Goal: Task Accomplishment & Management: Manage account settings

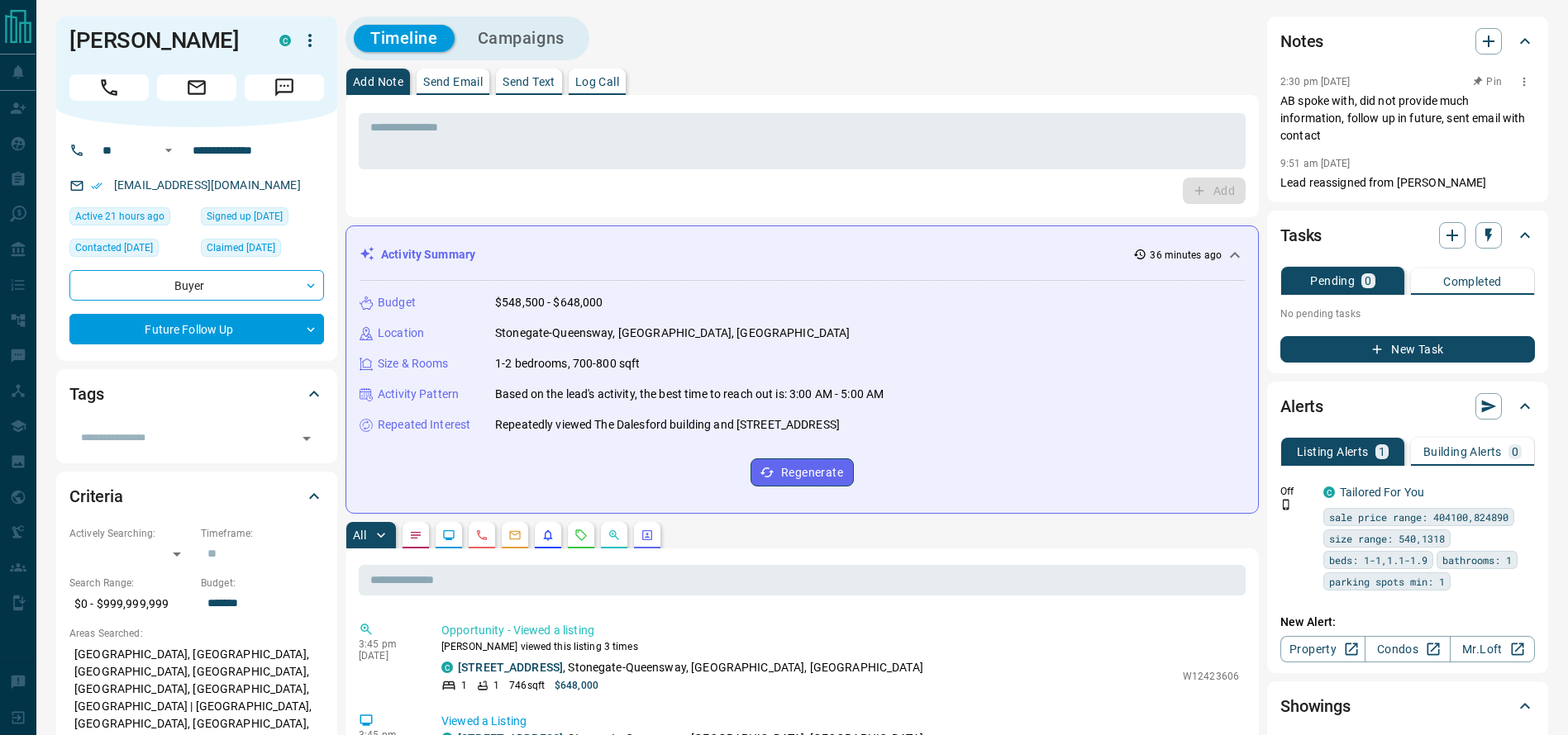
click at [1334, 99] on p "AB spoke with, did not provide much information, follow up in future, sent emai…" at bounding box center [1408, 118] width 255 height 52
click at [1334, 107] on p "AB spoke with, did not provide much information, follow up in future, sent emai…" at bounding box center [1408, 118] width 255 height 52
click at [1318, 71] on div "2:30 pm [DATE] Pin" at bounding box center [1408, 82] width 255 height 21
click at [1192, 49] on div "Timeline Campaigns" at bounding box center [802, 38] width 914 height 44
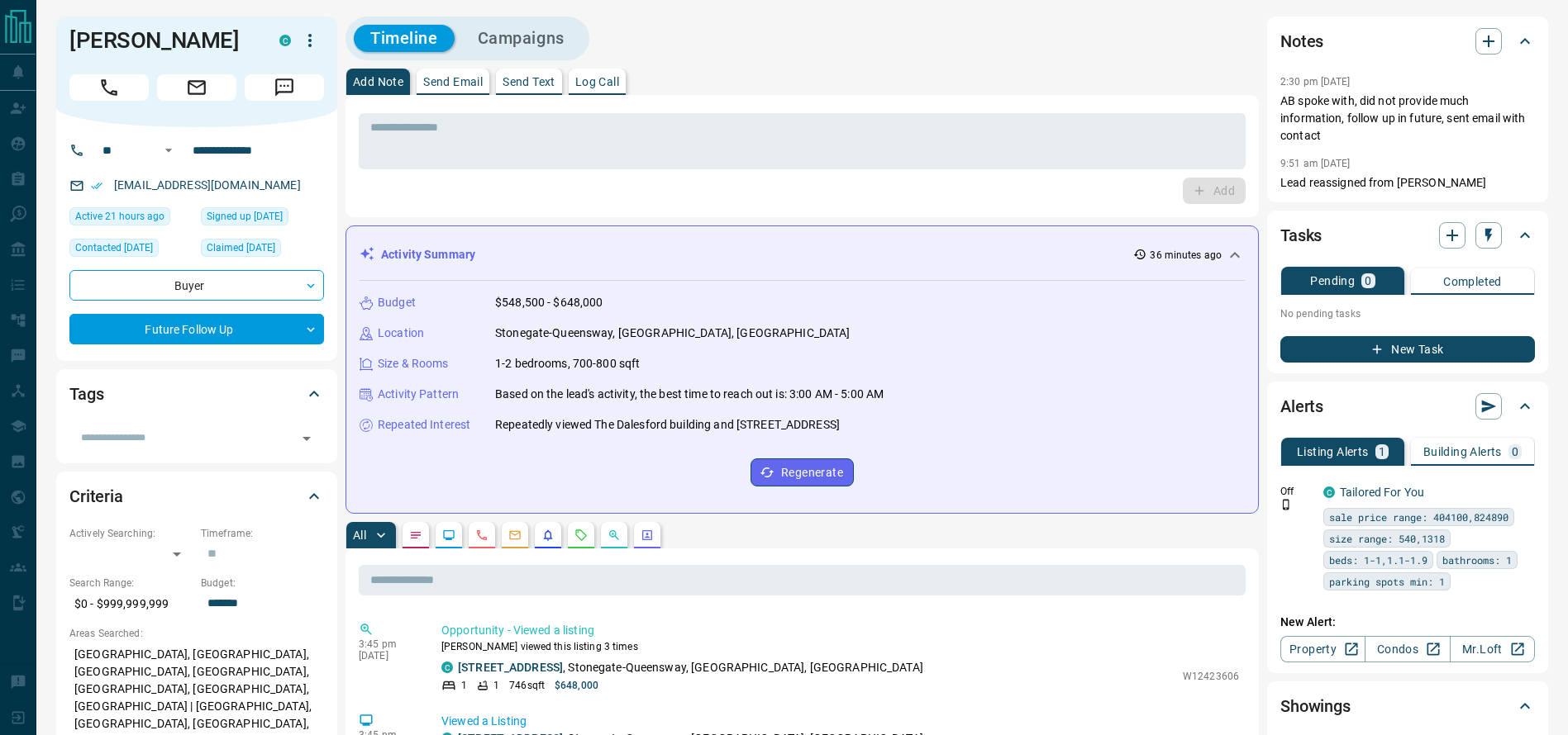
click at [949, 51] on div "Timeline Campaigns" at bounding box center [802, 38] width 914 height 44
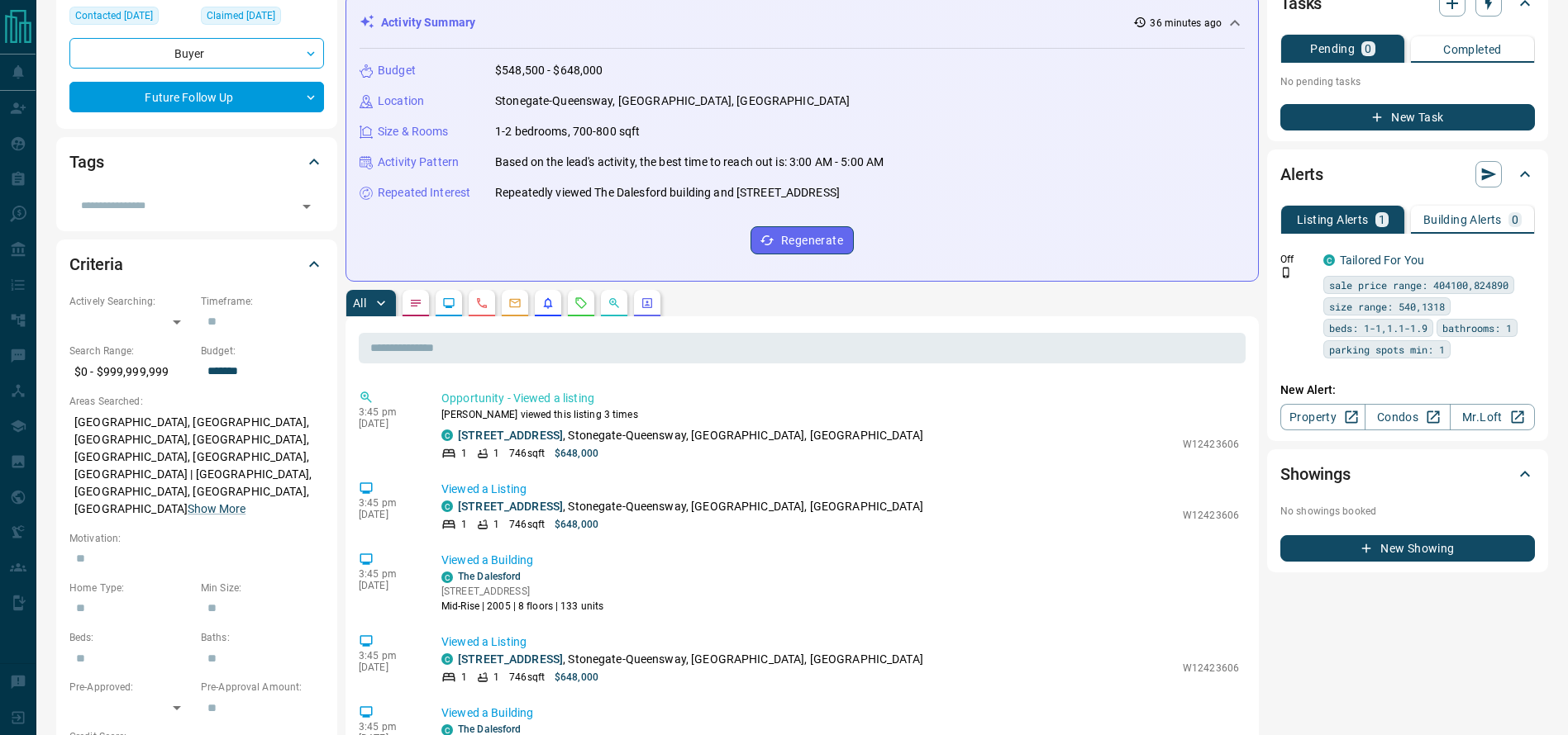
scroll to position [234, 0]
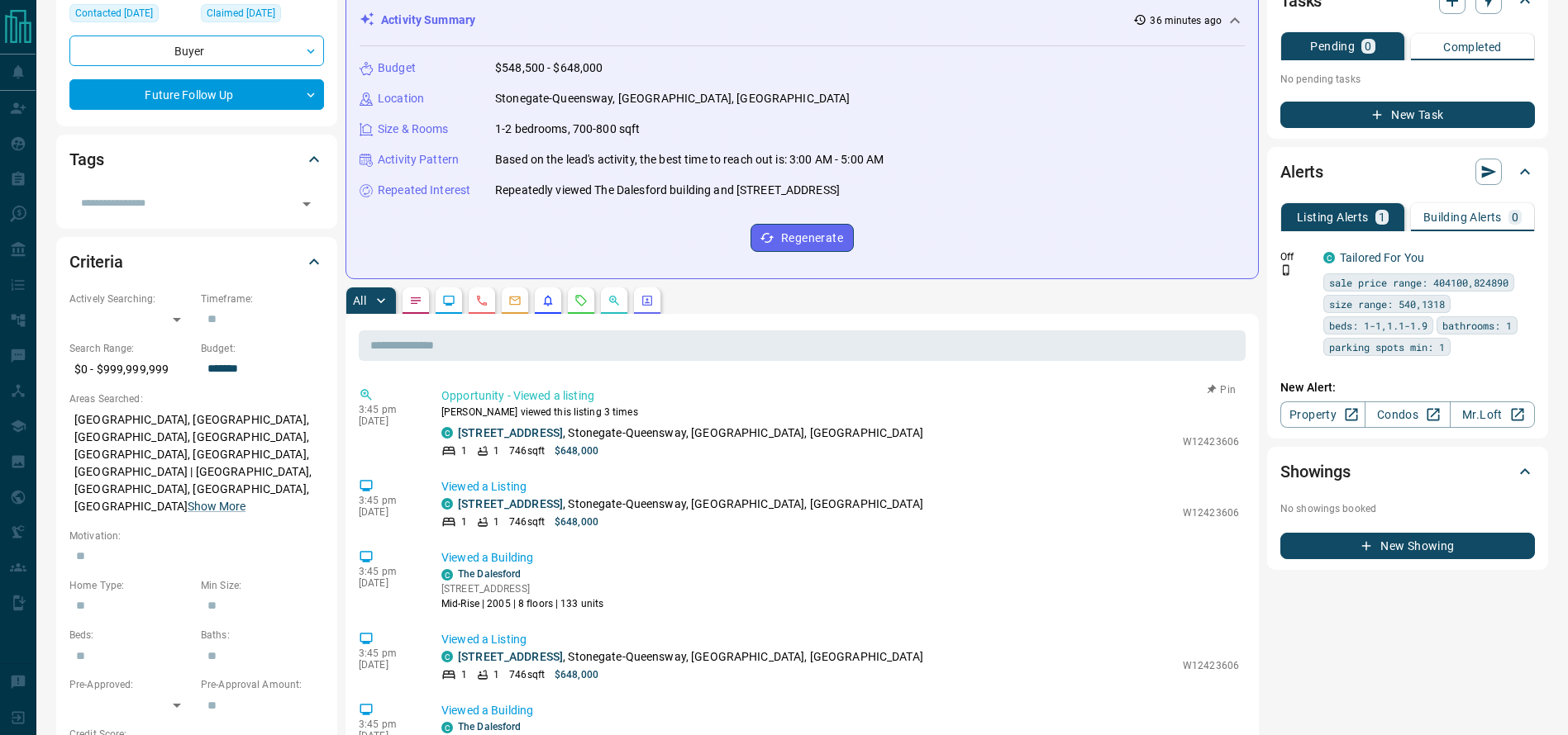
click at [687, 425] on p "[STREET_ADDRESS]" at bounding box center [691, 433] width 465 height 17
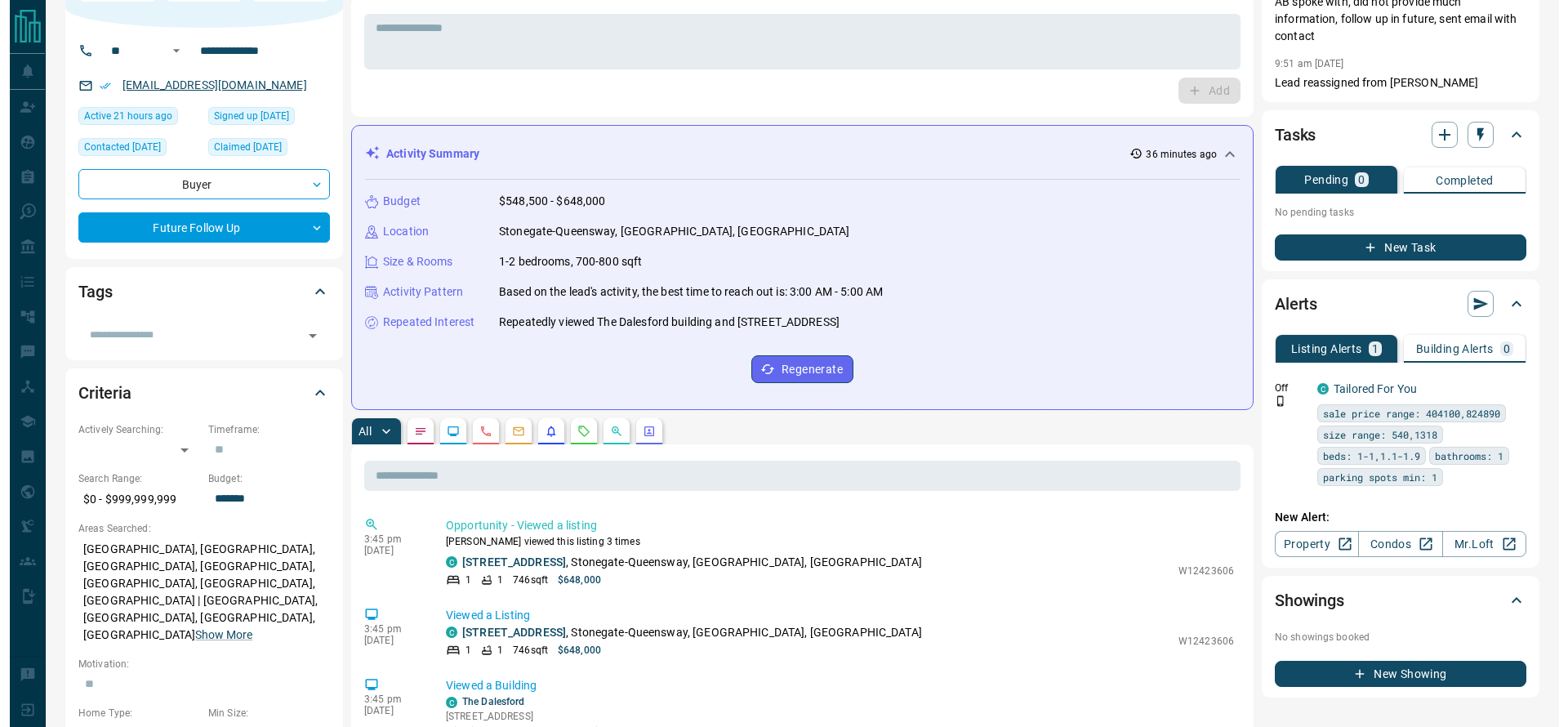
scroll to position [0, 0]
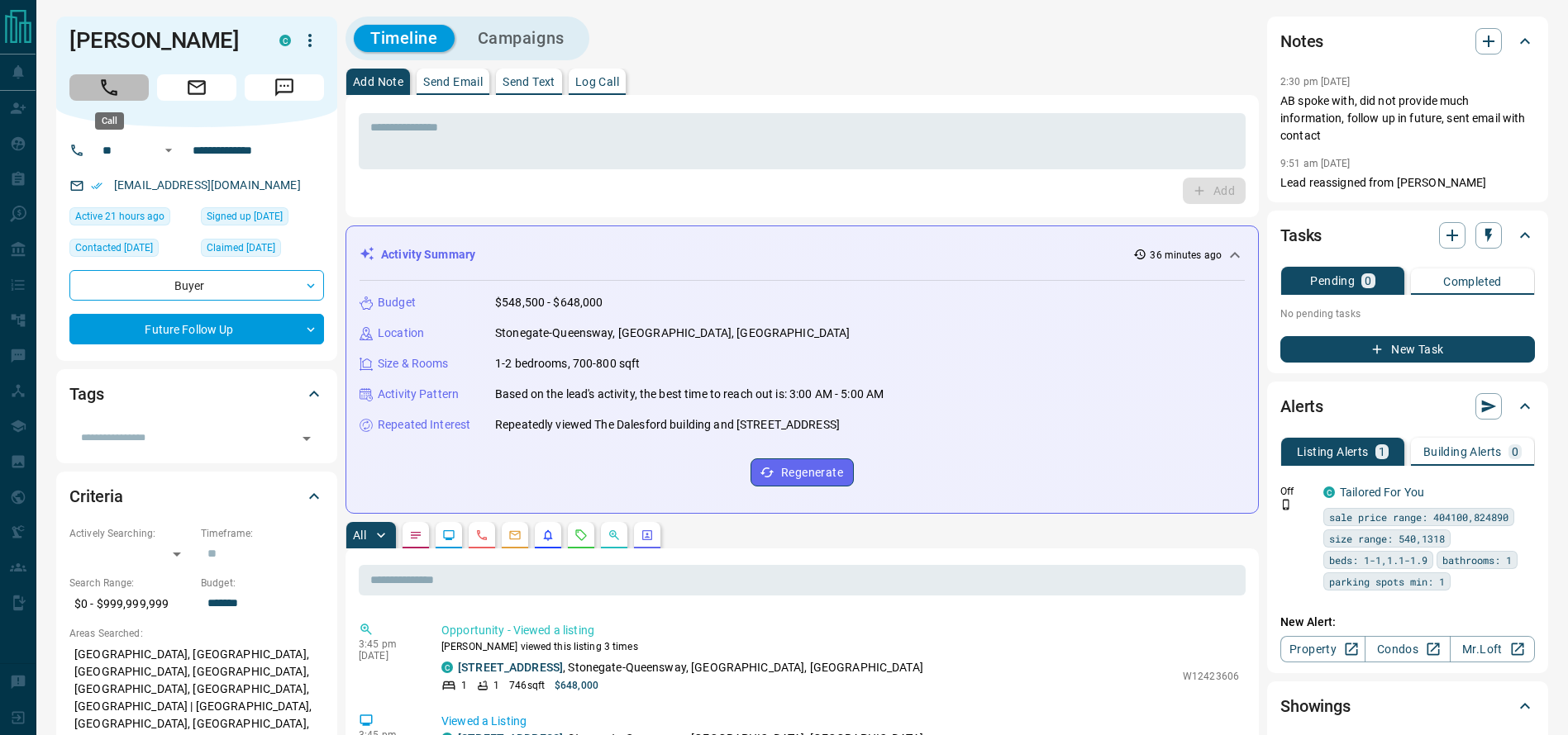
click at [92, 90] on button "Call" at bounding box center [109, 87] width 79 height 27
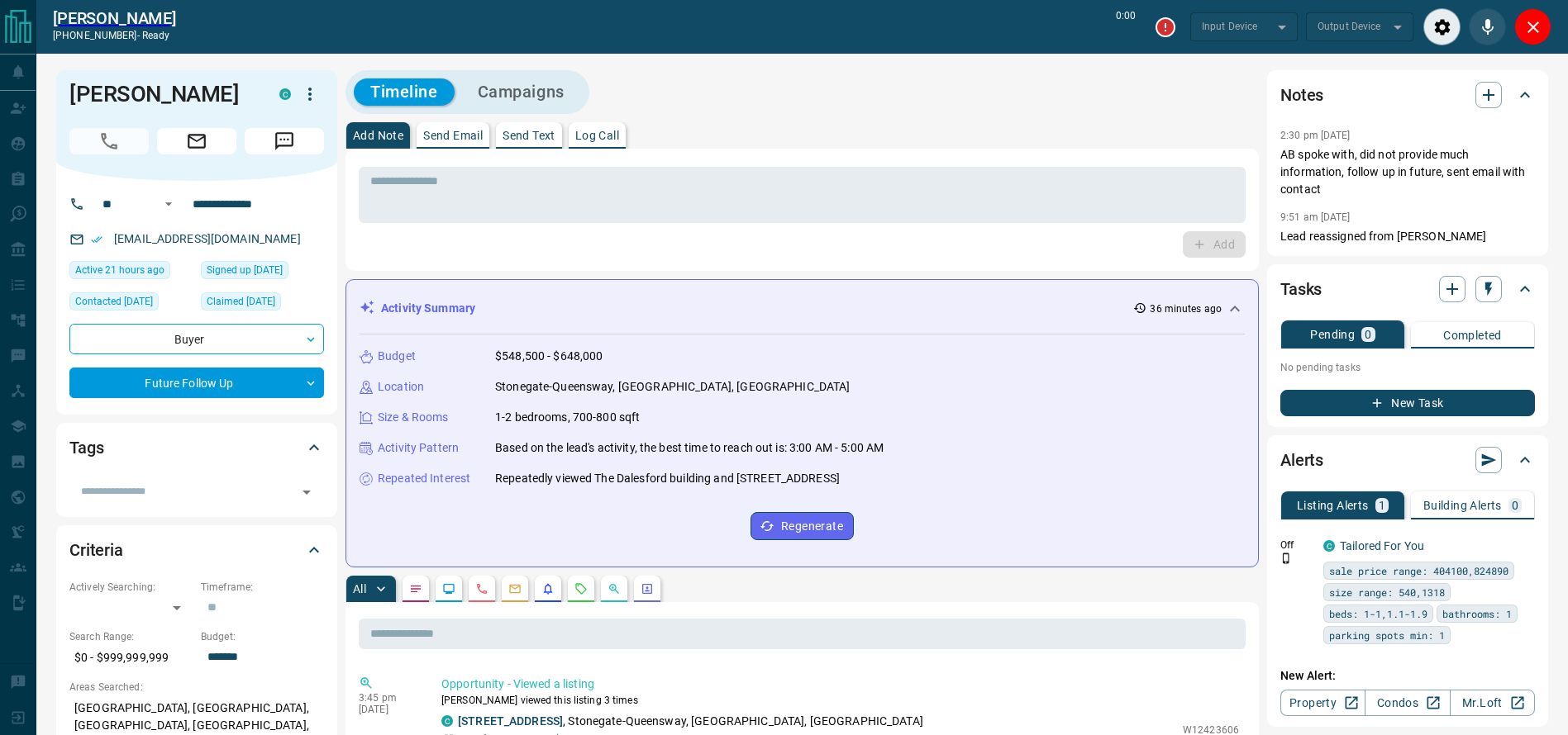
type input "*******"
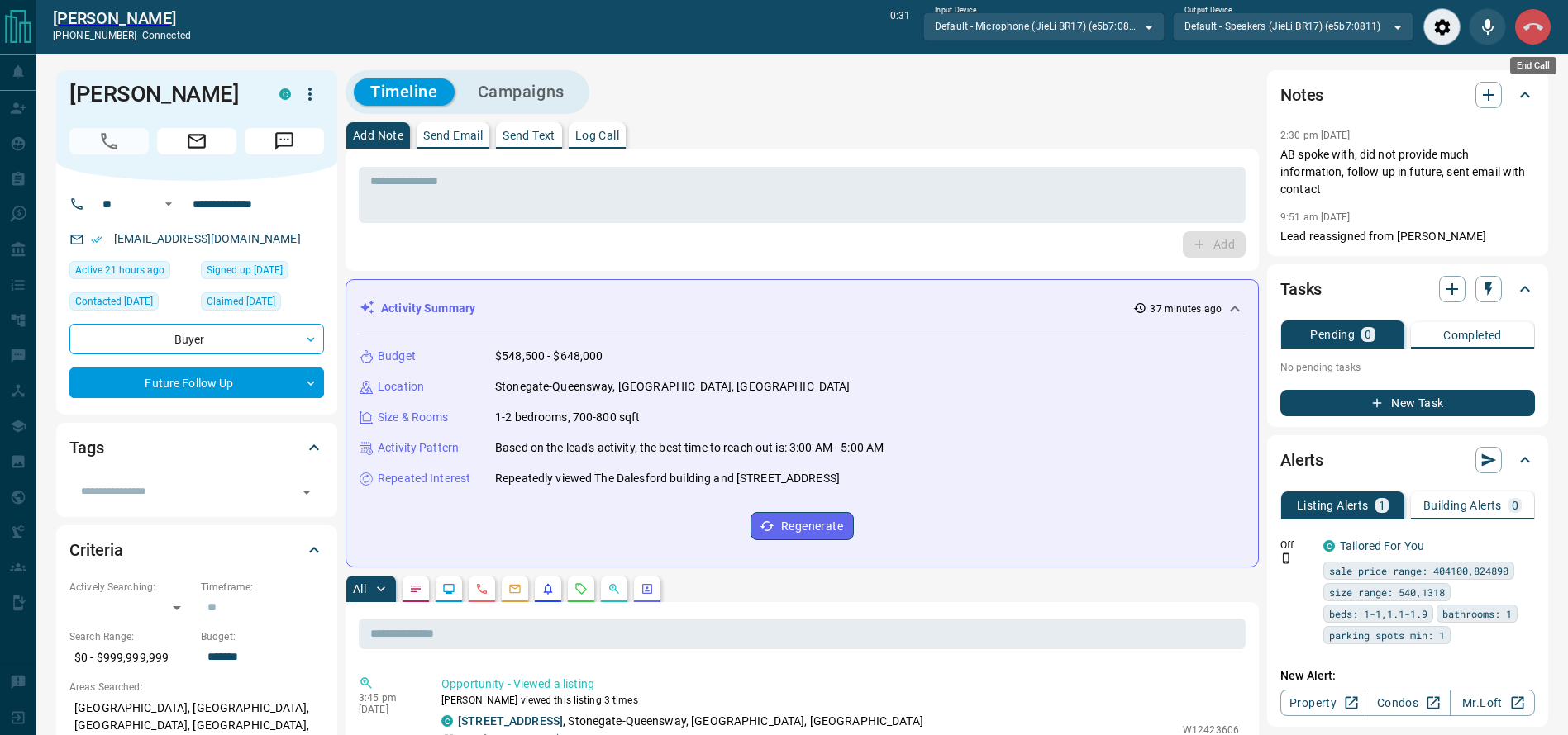
click at [1525, 20] on icon "End Call" at bounding box center [1533, 27] width 20 height 20
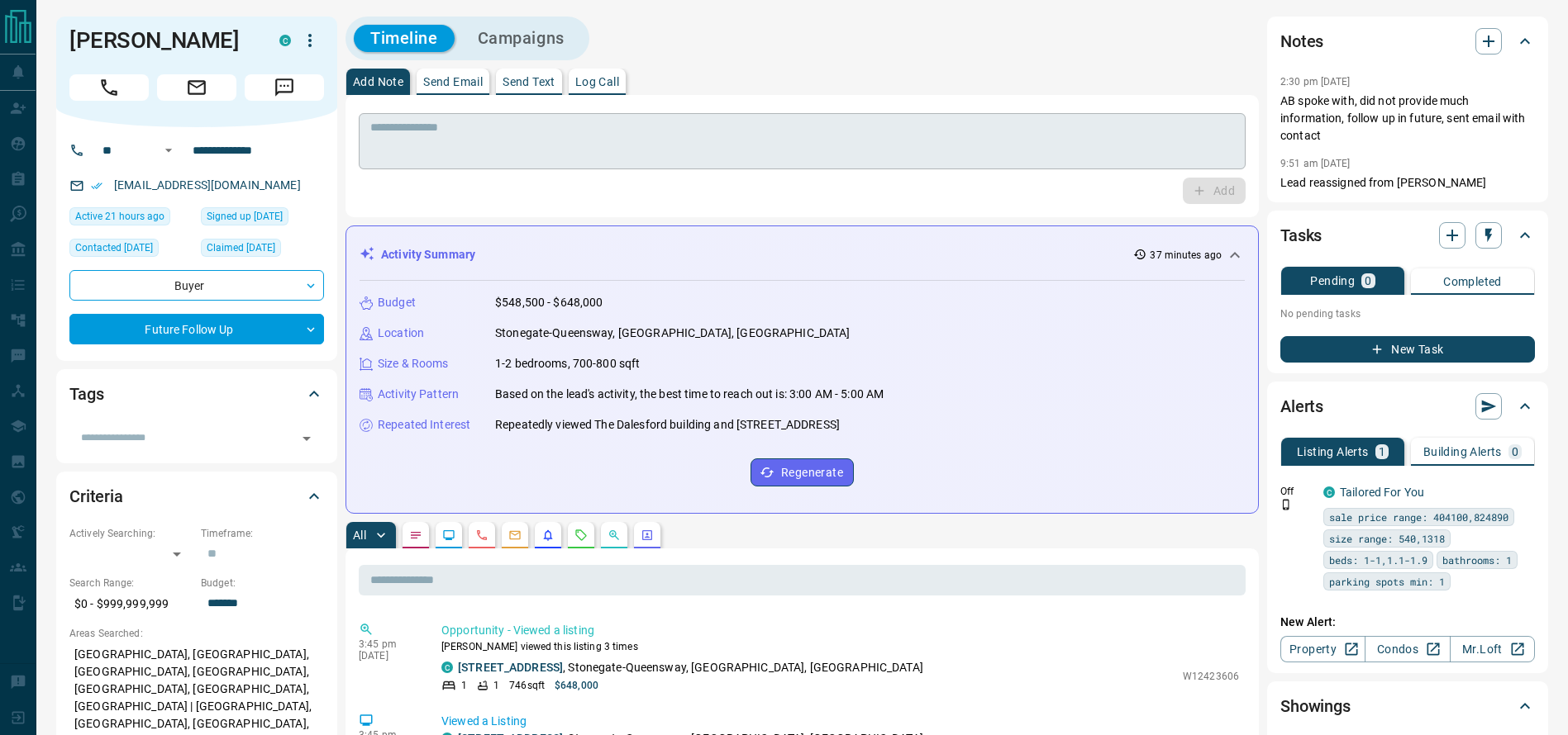
click at [1088, 160] on textarea at bounding box center [801, 141] width 864 height 42
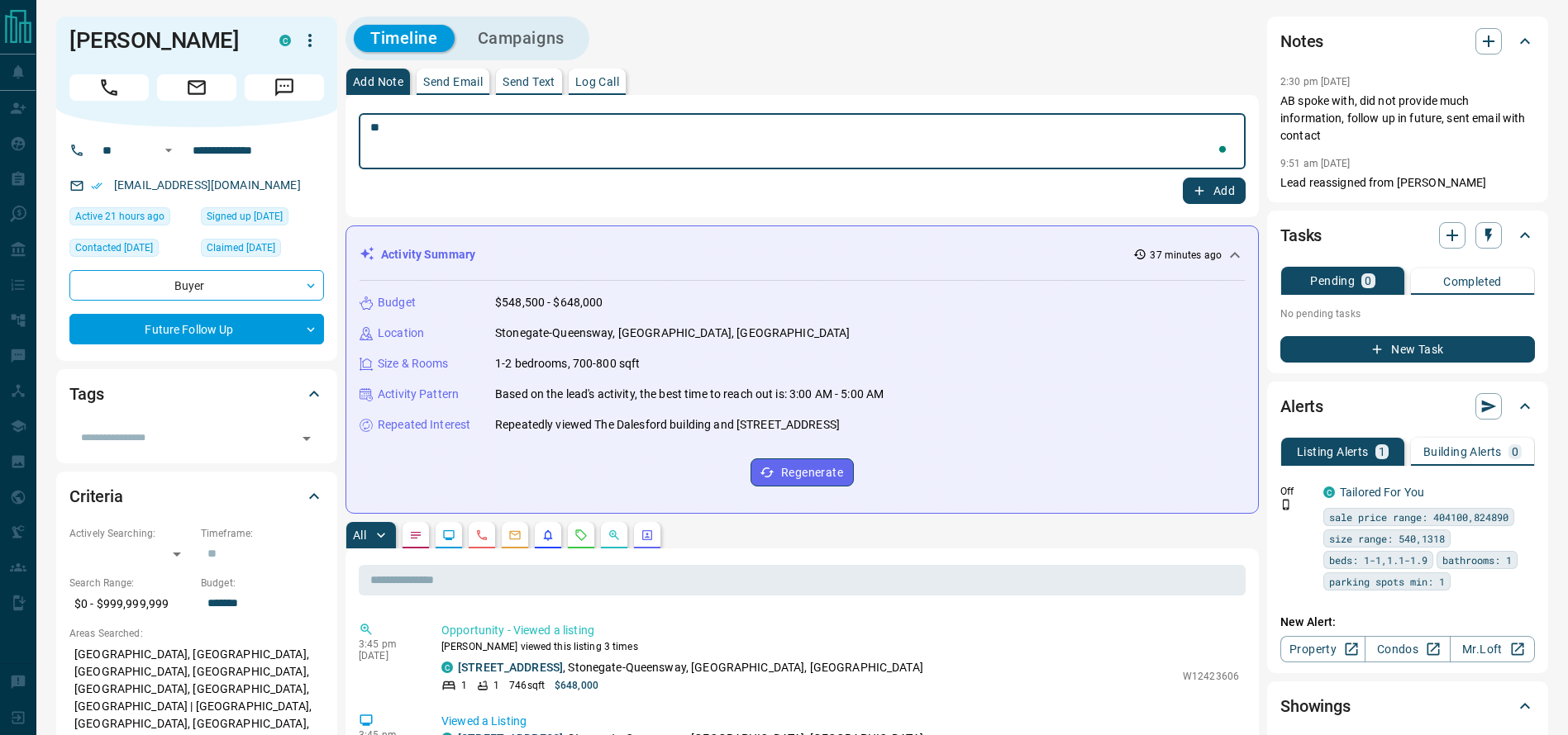
type textarea "*"
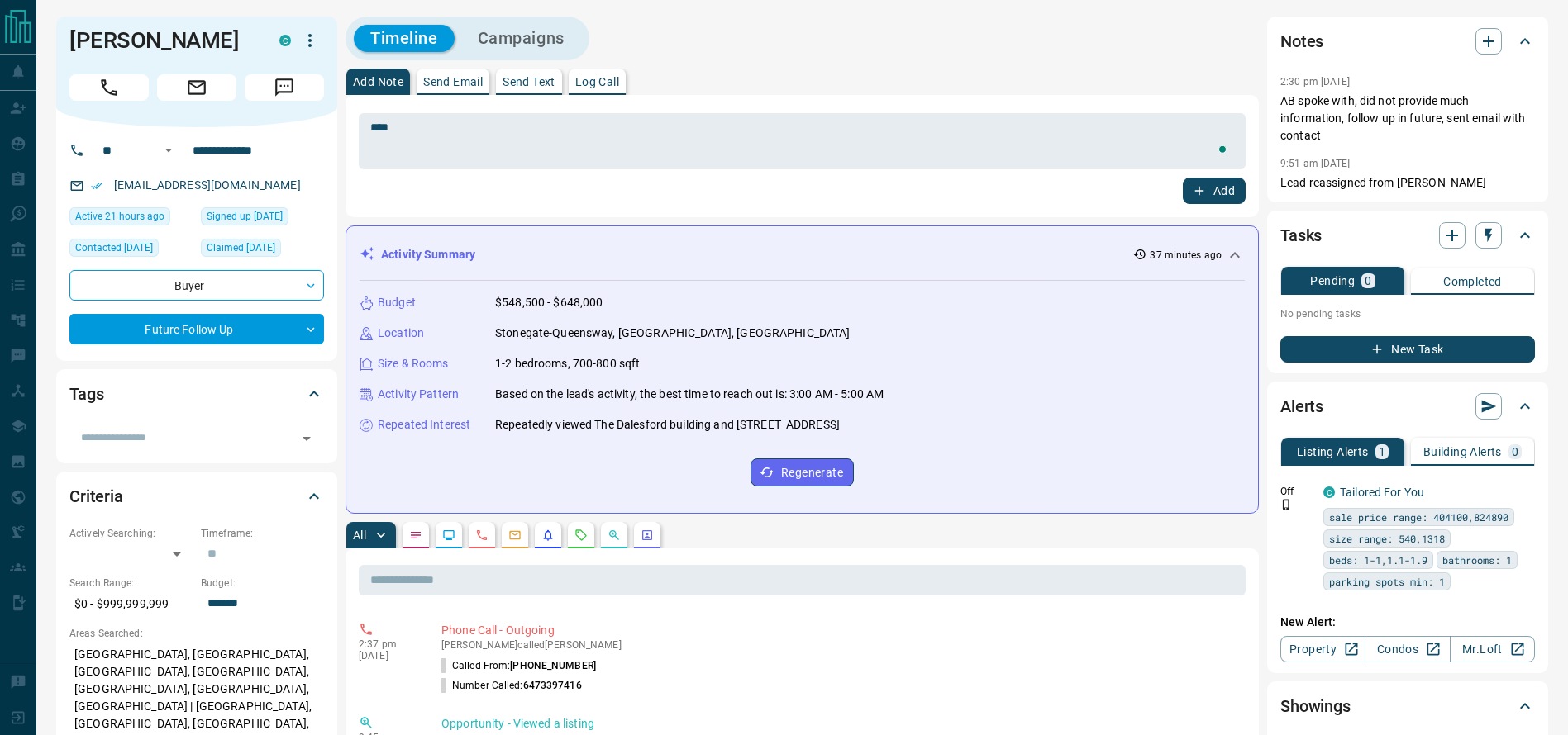
click at [921, 110] on div "**** * ​" at bounding box center [801, 138] width 887 height 61
click at [885, 118] on div "**** * ​" at bounding box center [801, 141] width 887 height 56
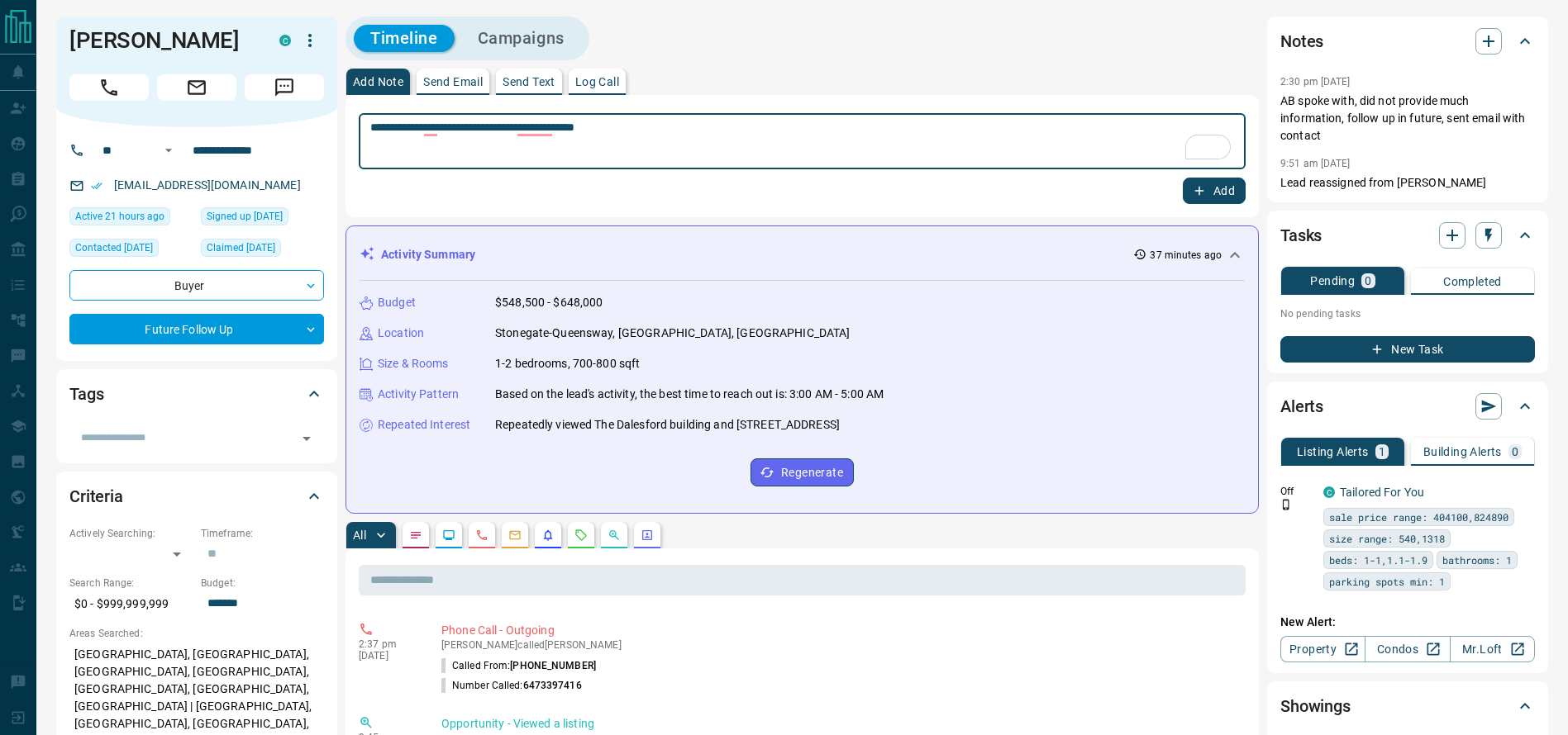
type textarea "**********"
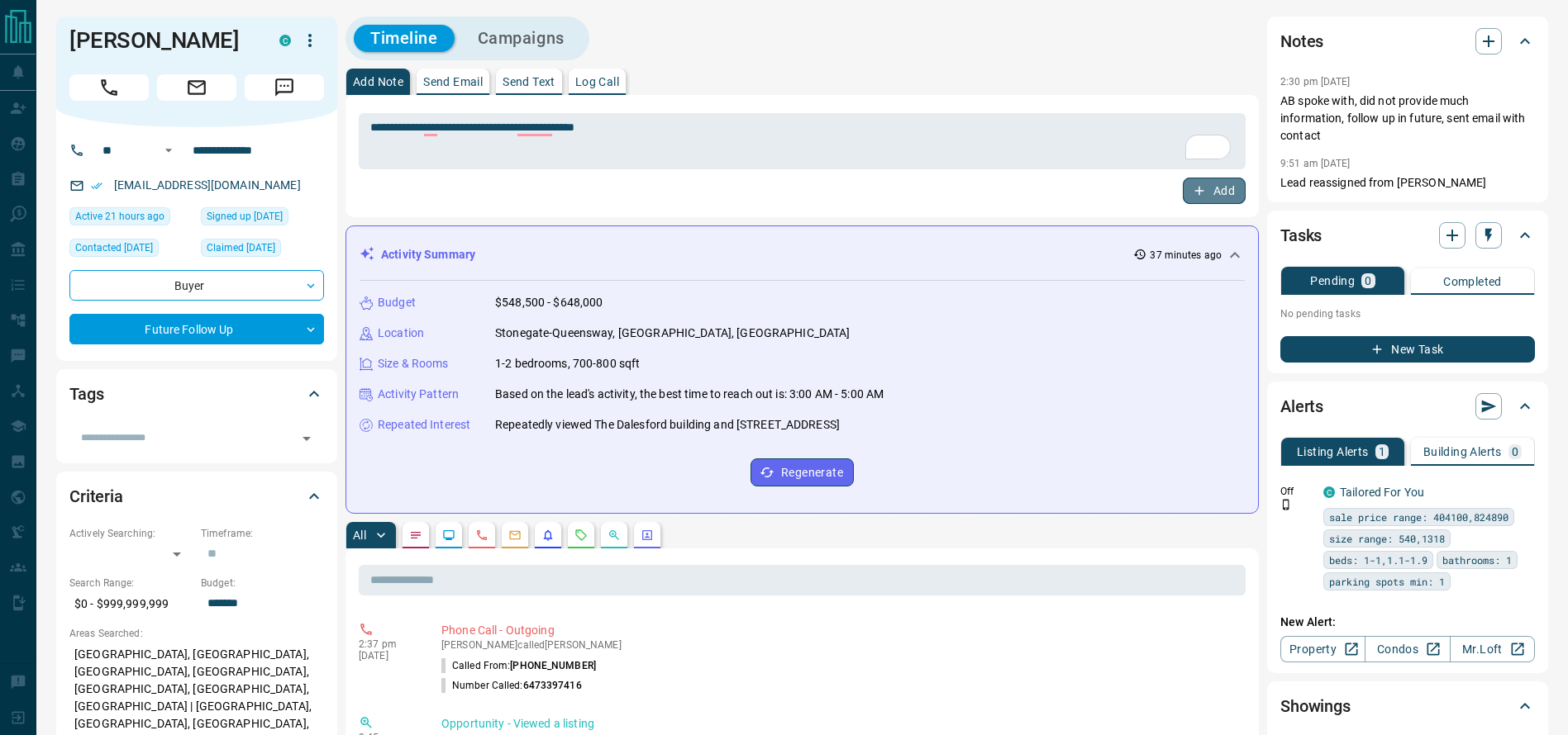
click at [1237, 192] on button "Add" at bounding box center [1214, 191] width 62 height 27
click at [497, 48] on button "Campaigns" at bounding box center [521, 38] width 119 height 28
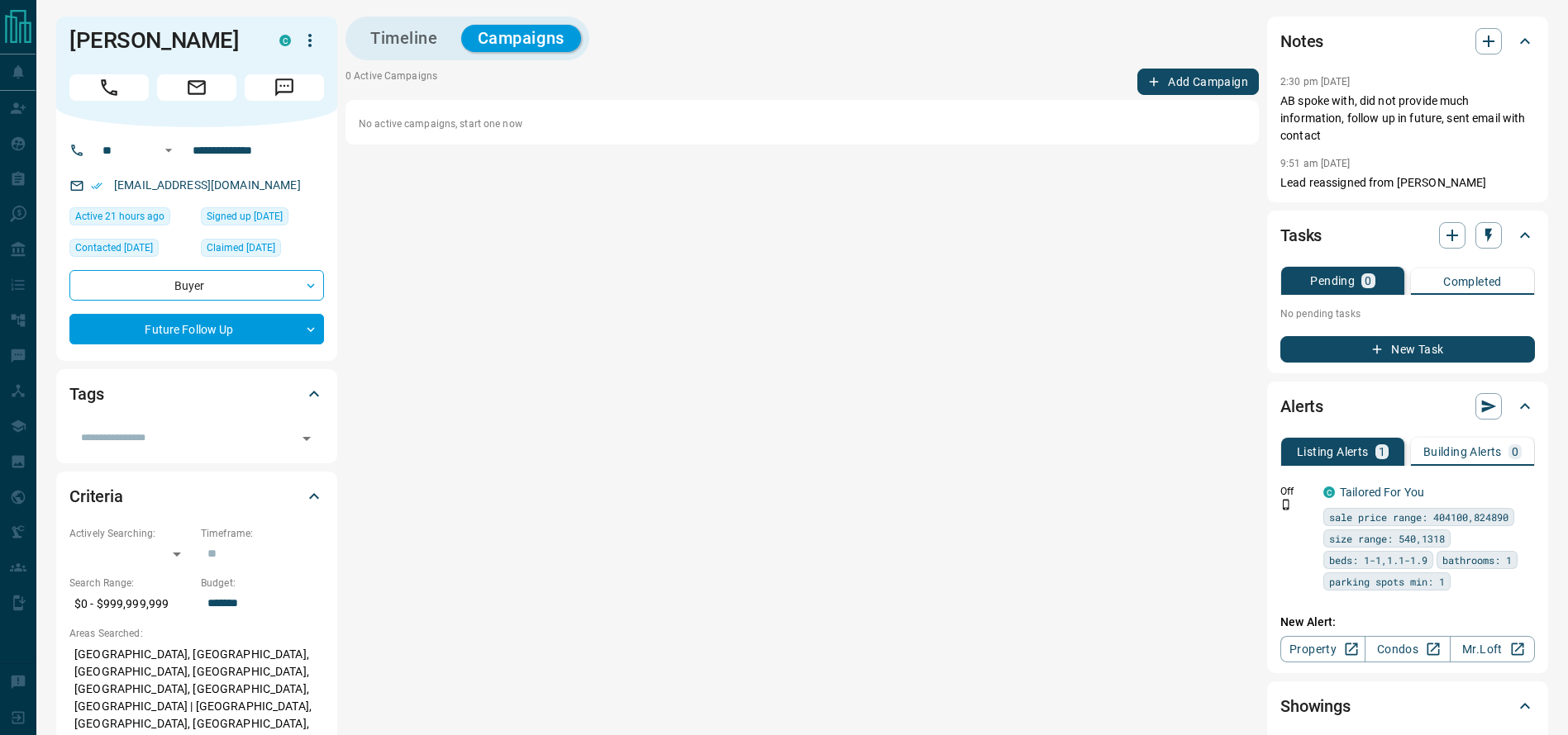
click at [1171, 80] on button "Add Campaign" at bounding box center [1198, 82] width 121 height 27
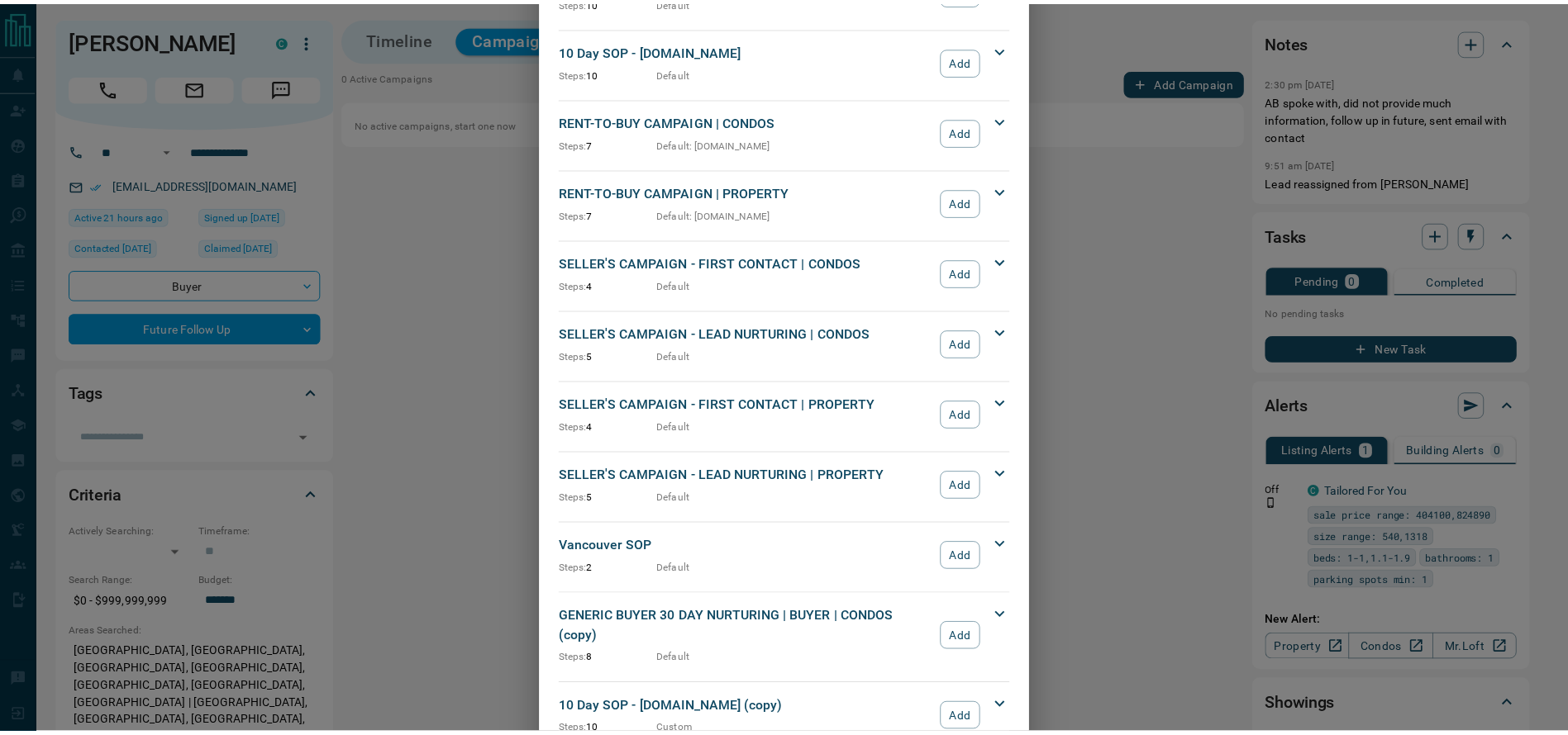
scroll to position [1704, 0]
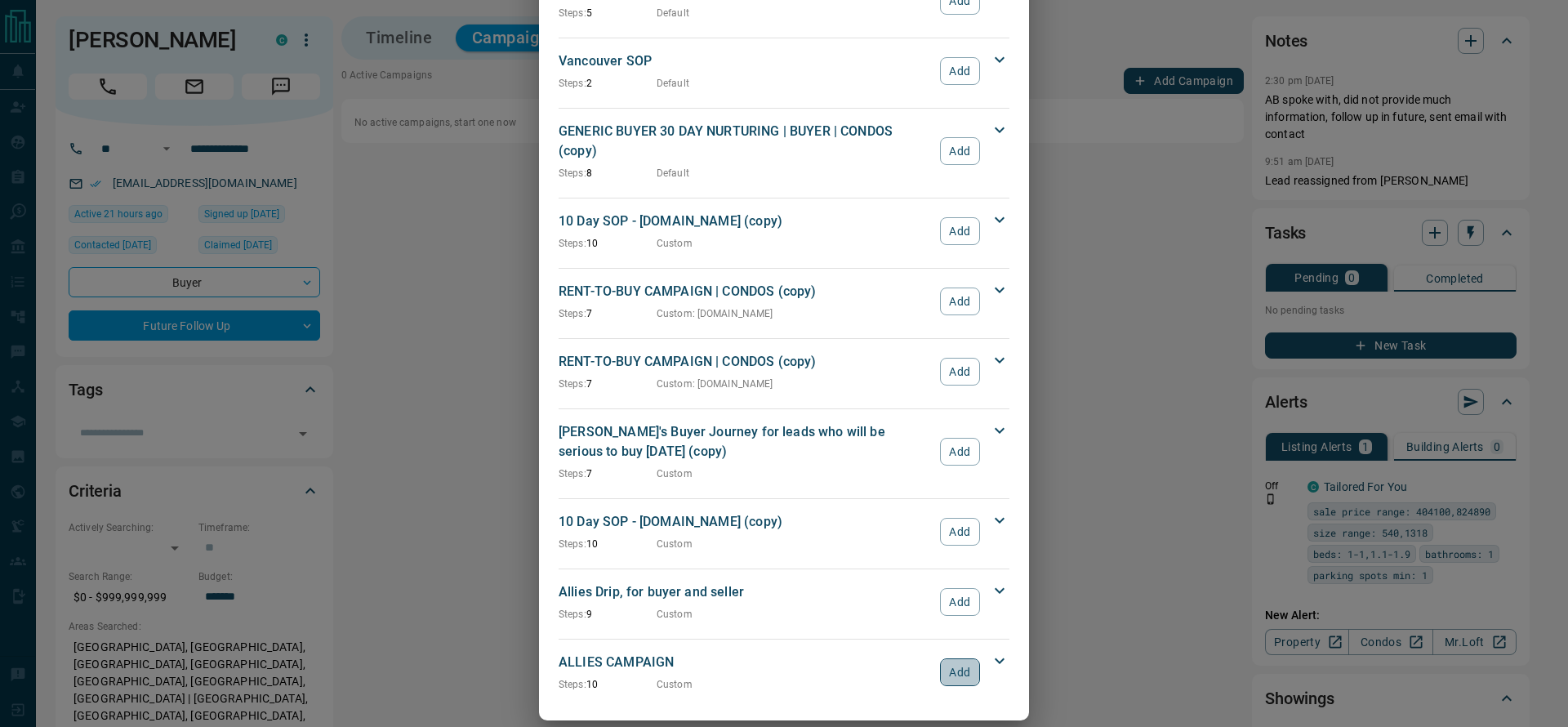
click at [955, 658] on button "Add" at bounding box center [959, 672] width 40 height 28
